Goal: Information Seeking & Learning: Learn about a topic

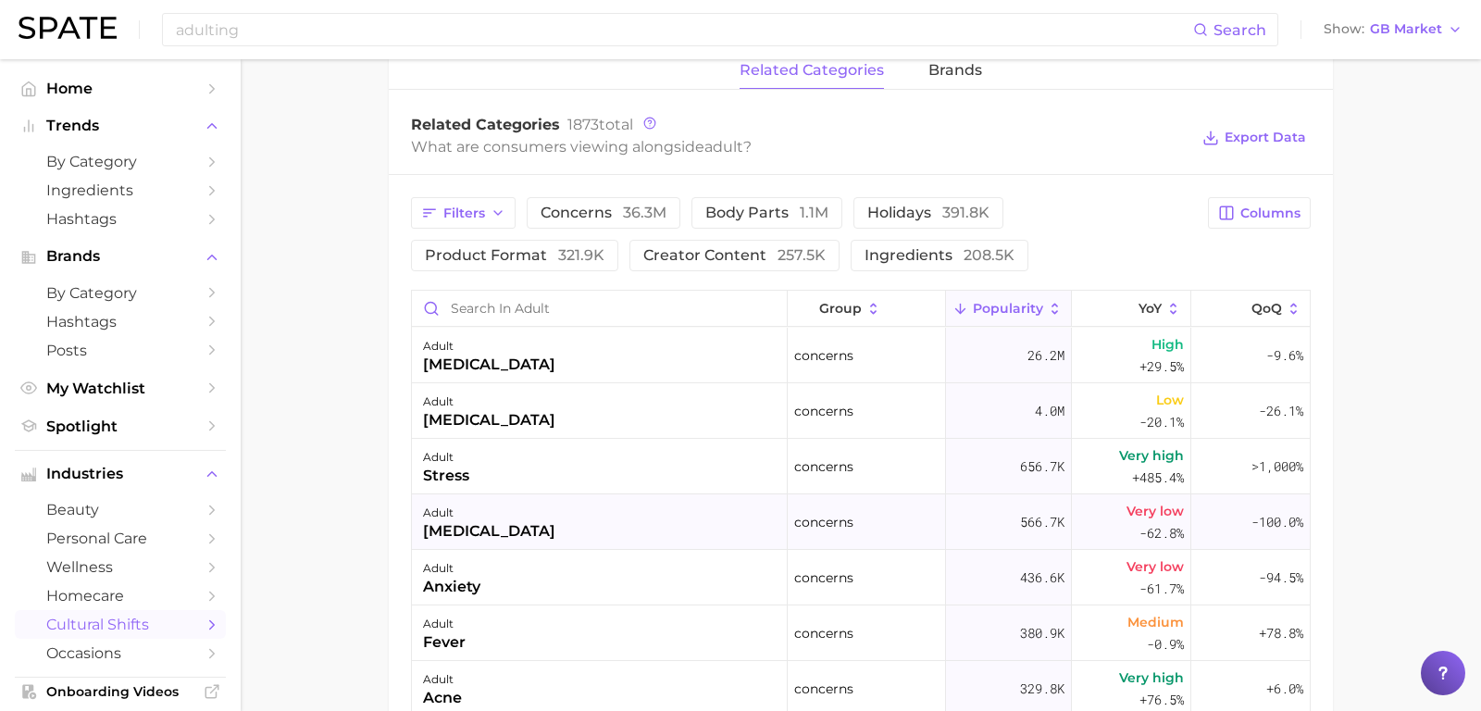
scroll to position [3, 0]
click at [283, 35] on input "adulting" at bounding box center [683, 29] width 1019 height 31
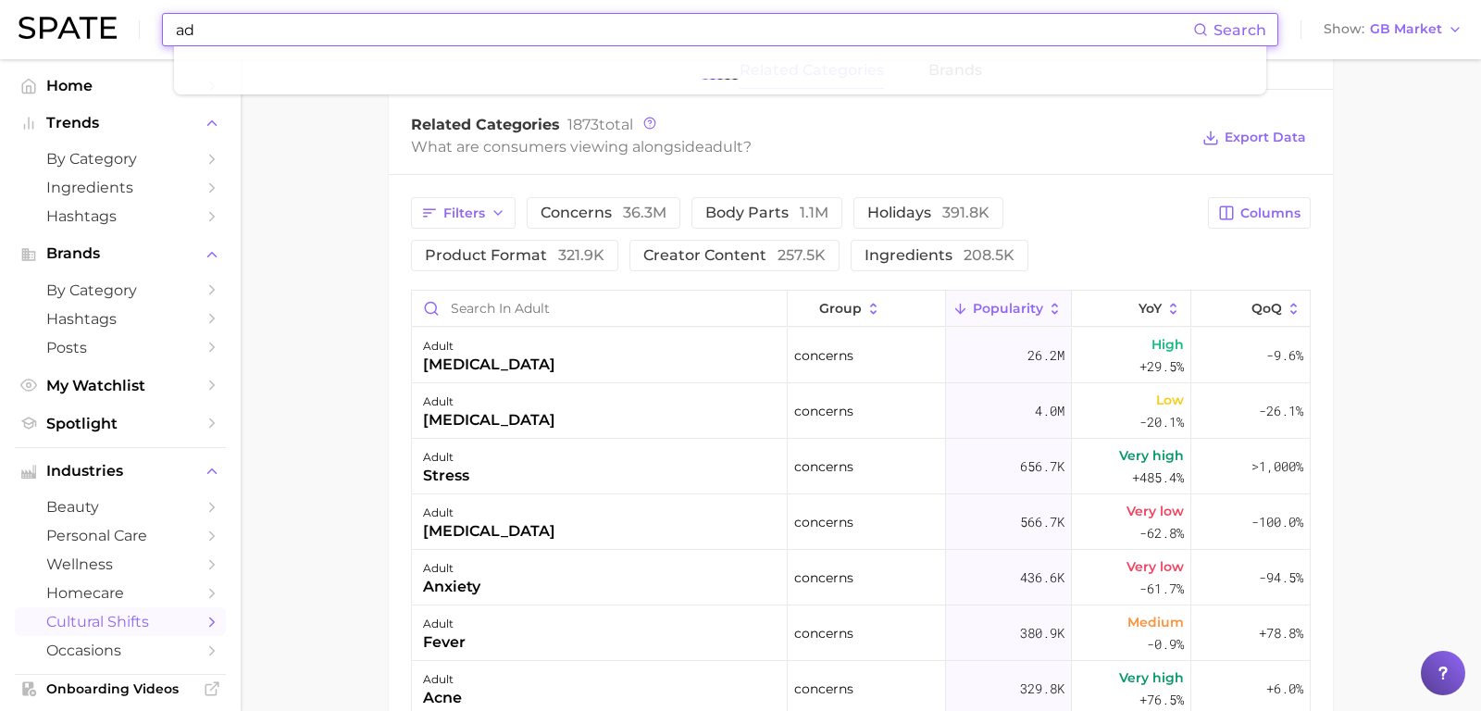
type input "a"
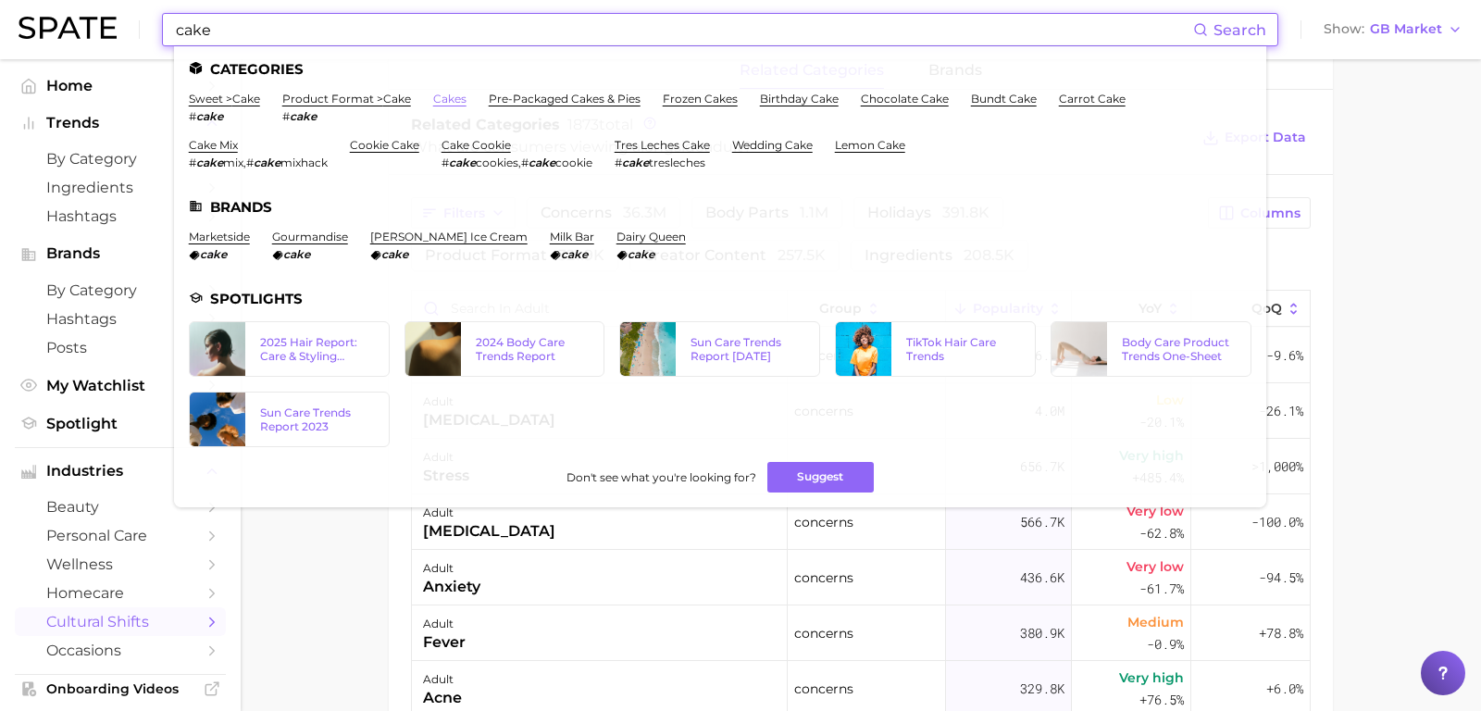
type input "cake"
click at [438, 105] on link "cakes" at bounding box center [449, 99] width 33 height 14
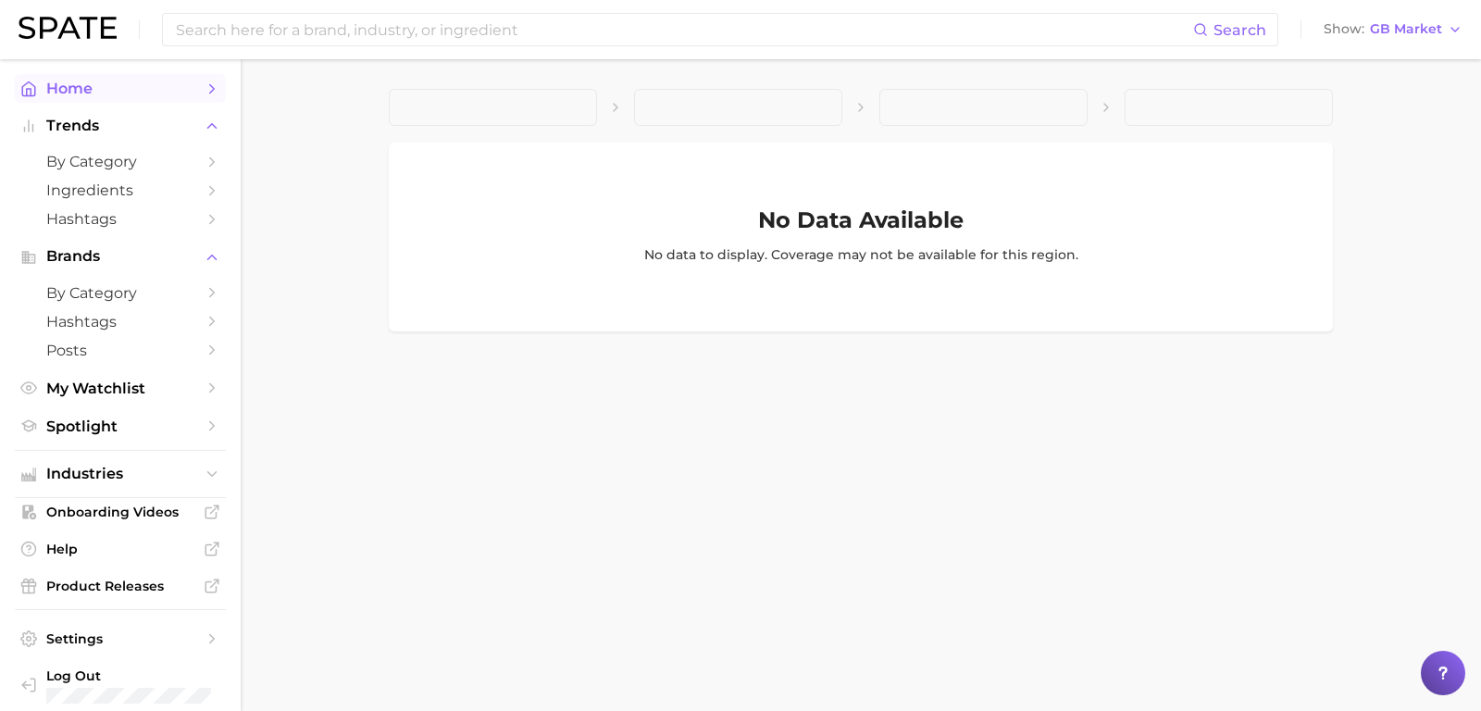
click at [81, 83] on span "Home" at bounding box center [120, 89] width 148 height 18
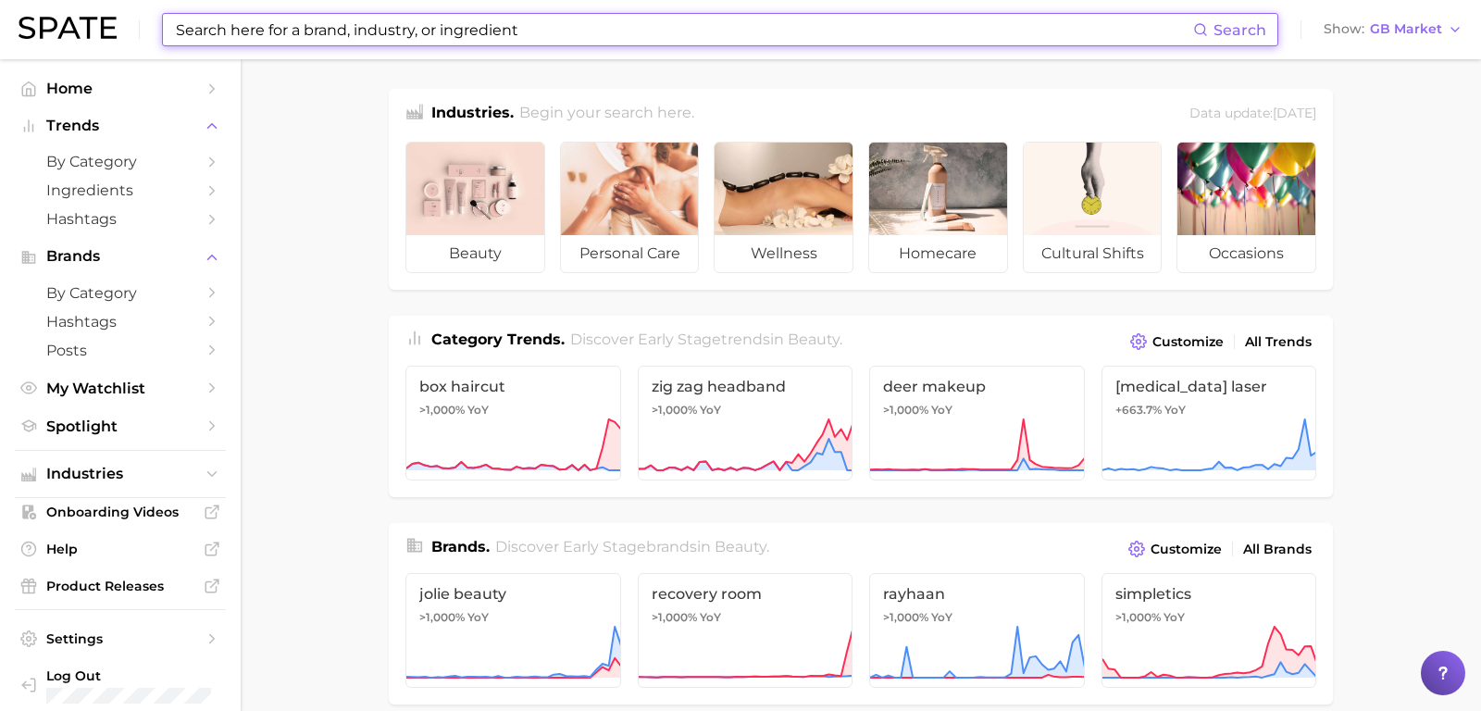
click at [354, 14] on input at bounding box center [683, 29] width 1019 height 31
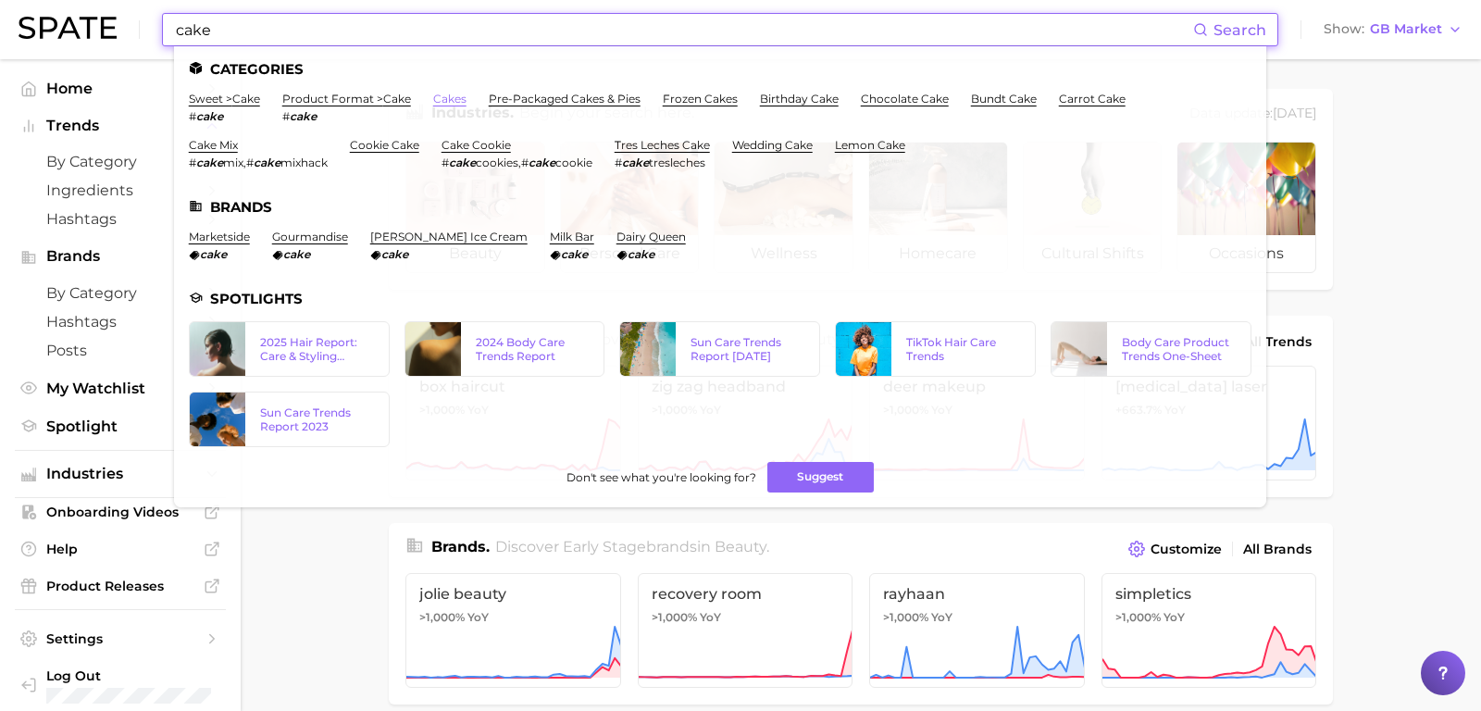
type input "cake"
click at [444, 93] on link "cakes" at bounding box center [449, 99] width 33 height 14
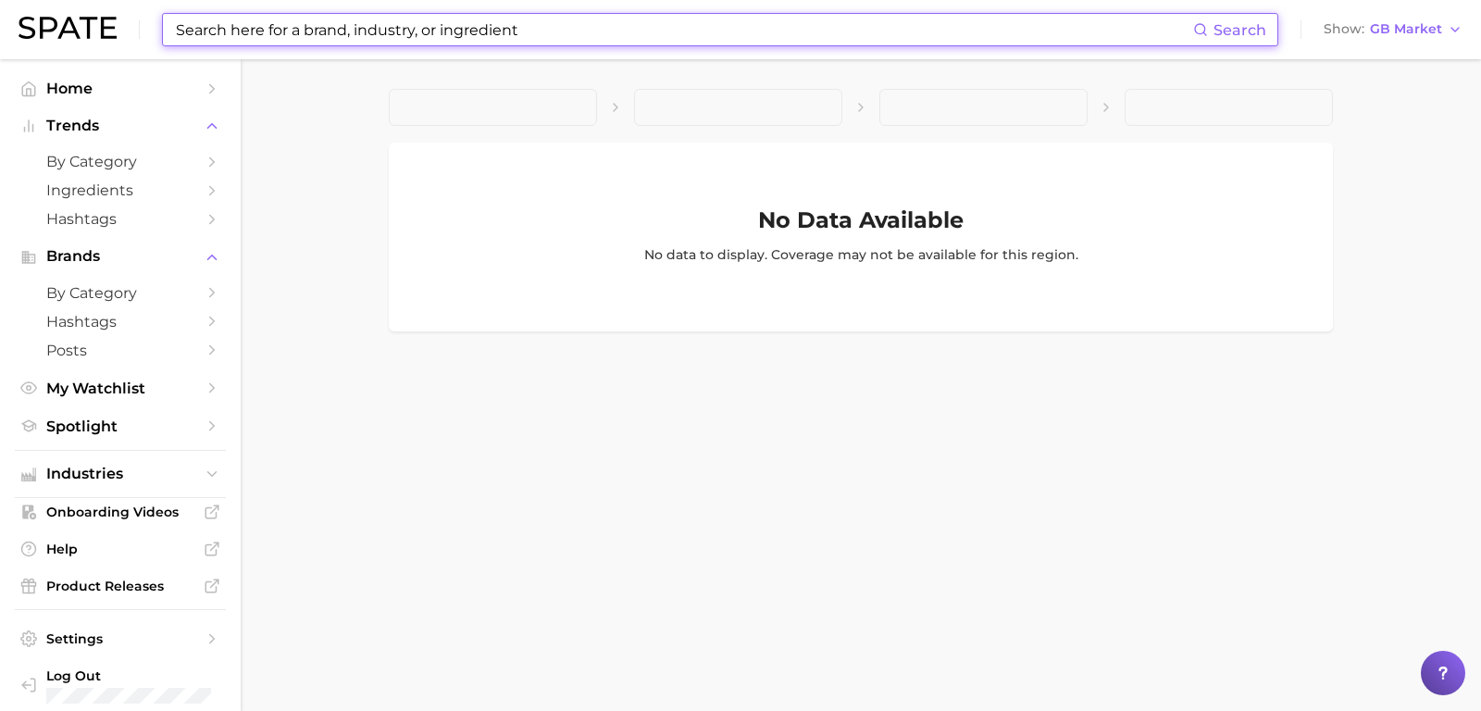
click at [332, 38] on input at bounding box center [683, 29] width 1019 height 31
type input "b"
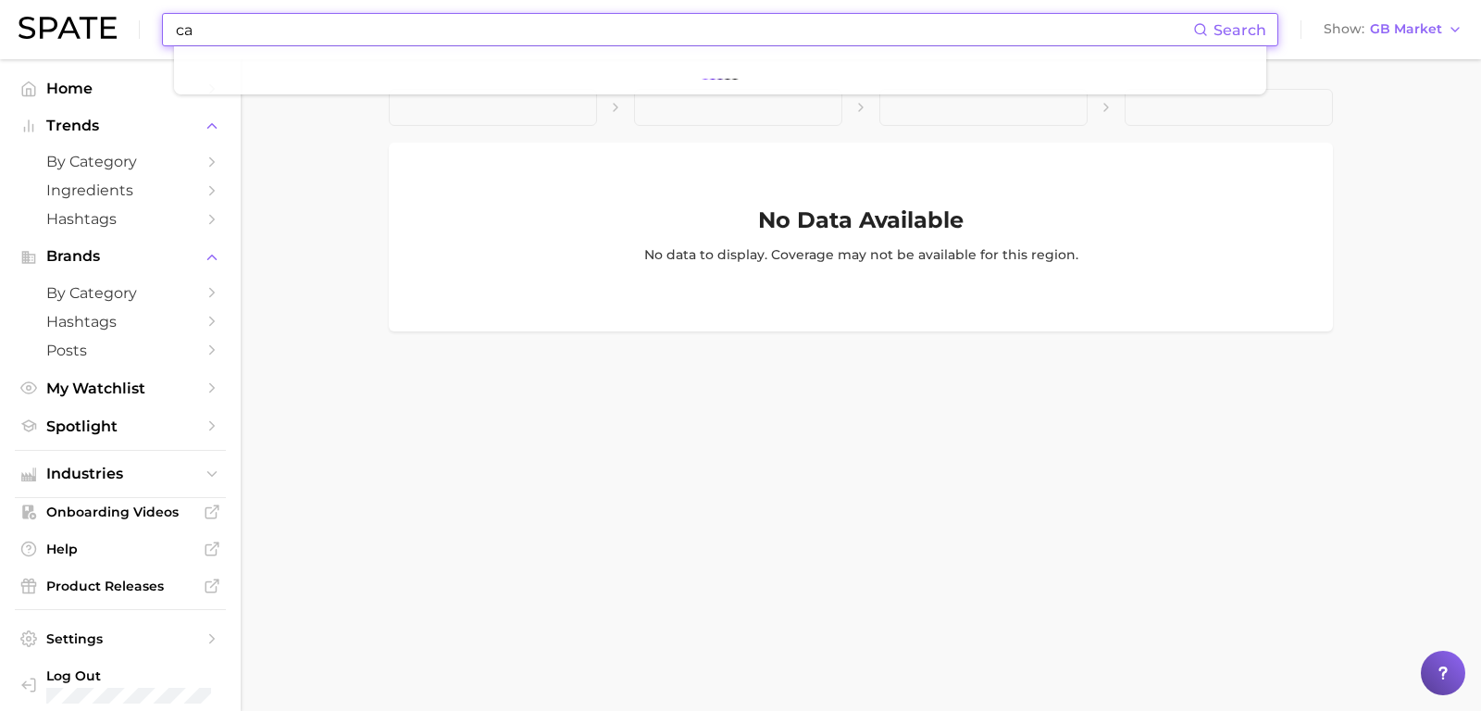
type input "c"
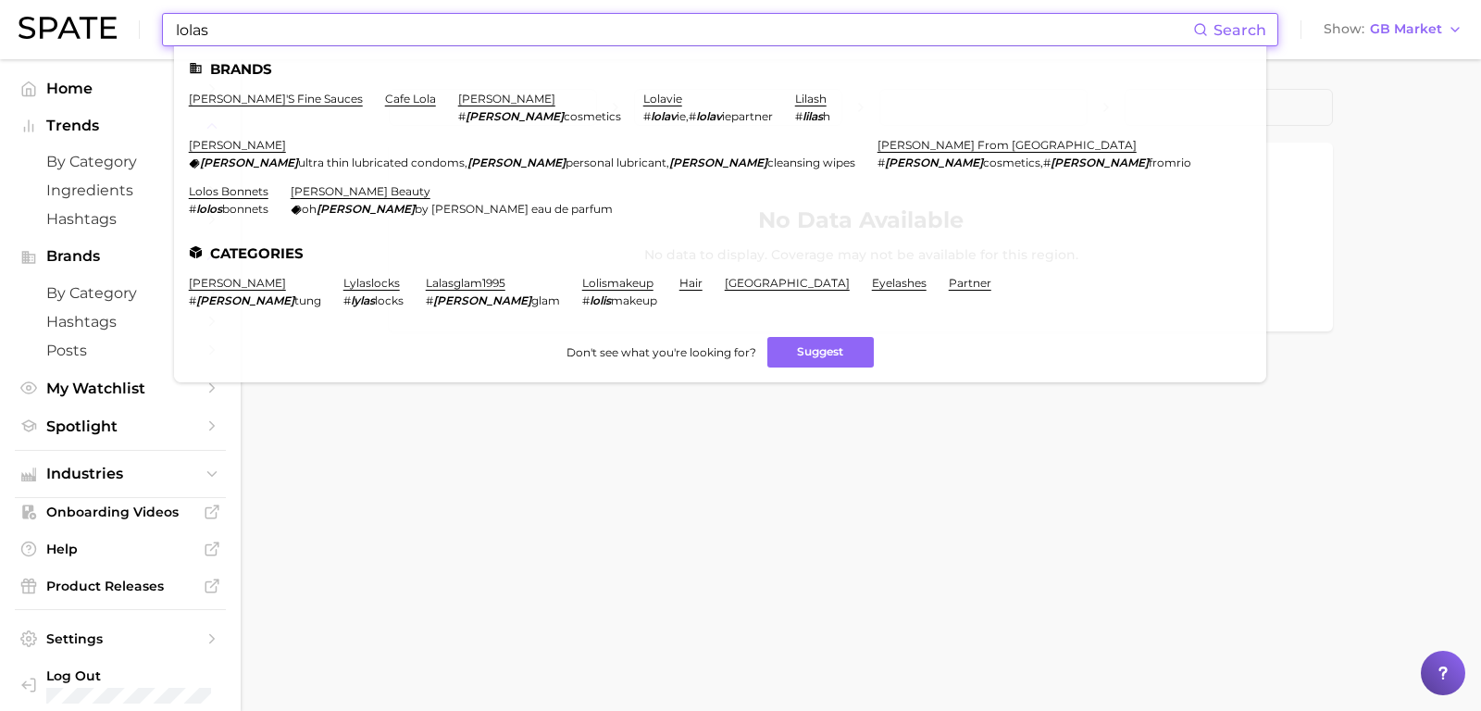
click at [299, 27] on input "lolas" at bounding box center [683, 29] width 1019 height 31
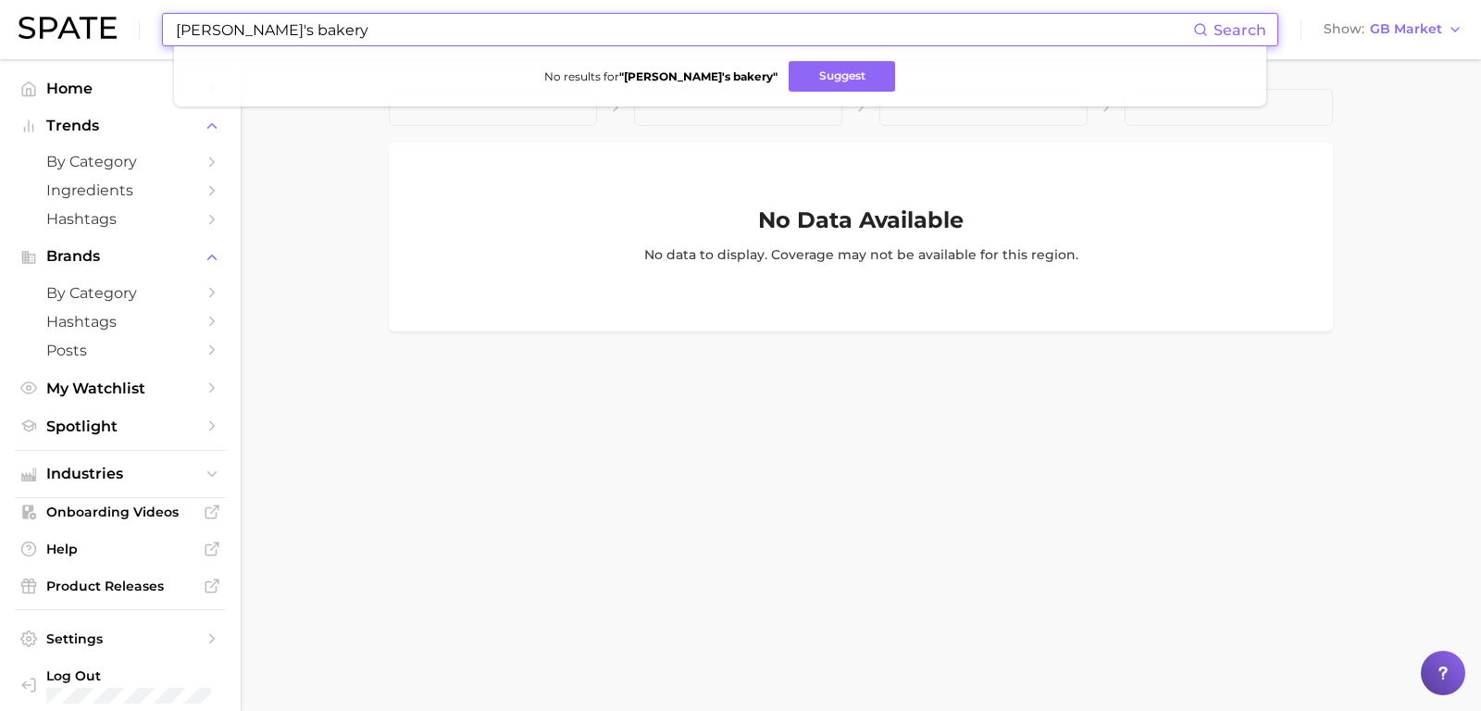
type input "[PERSON_NAME]'s bakery"
